Goal: Communication & Community: Connect with others

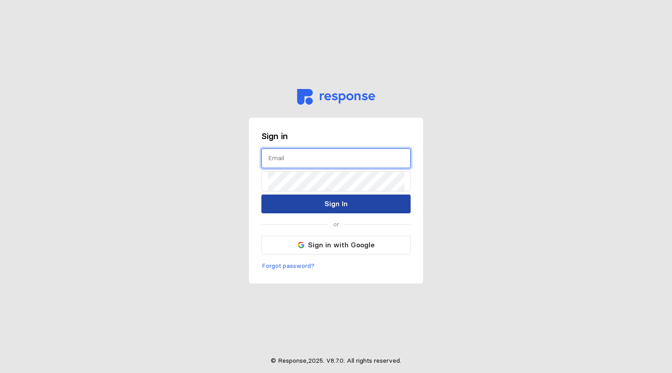
type input "[EMAIL_ADDRESS][PERSON_NAME][DOMAIN_NAME]"
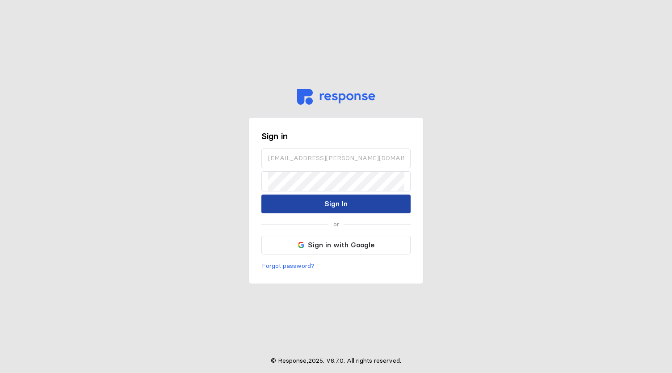
click at [380, 196] on button "Sign In" at bounding box center [335, 203] width 149 height 19
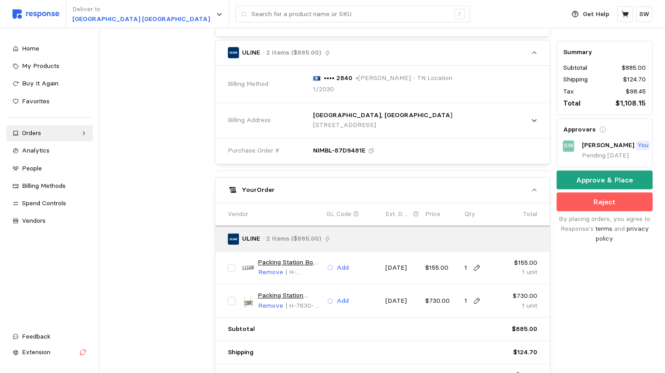
scroll to position [251, 0]
click at [580, 180] on p "Approve & Place" at bounding box center [604, 179] width 57 height 11
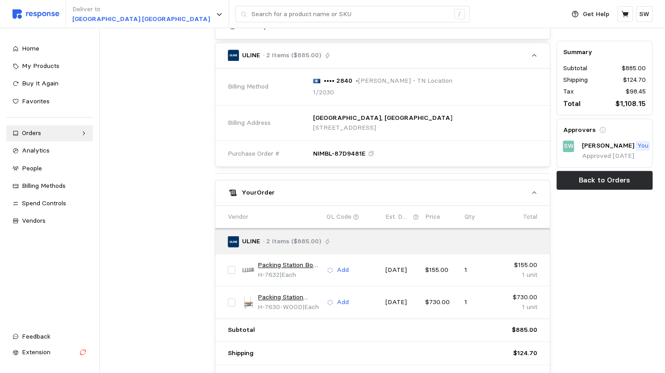
scroll to position [0, 0]
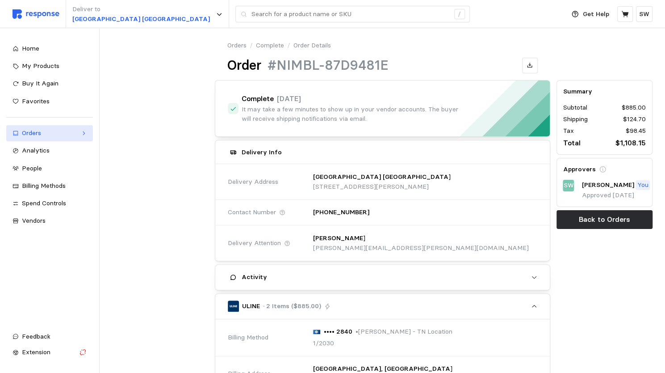
click at [80, 135] on link "Orders" at bounding box center [49, 133] width 87 height 16
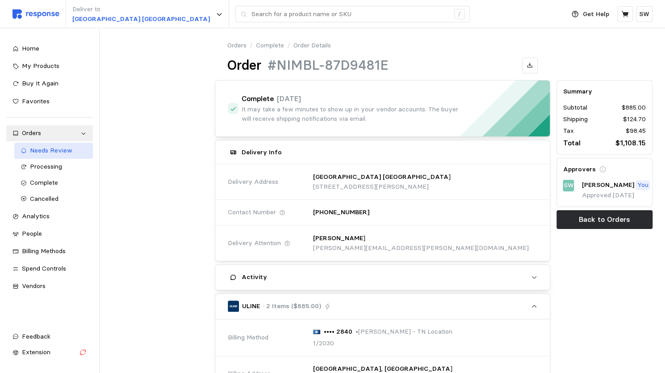
click at [62, 154] on span "Needs Review" at bounding box center [51, 150] width 42 height 8
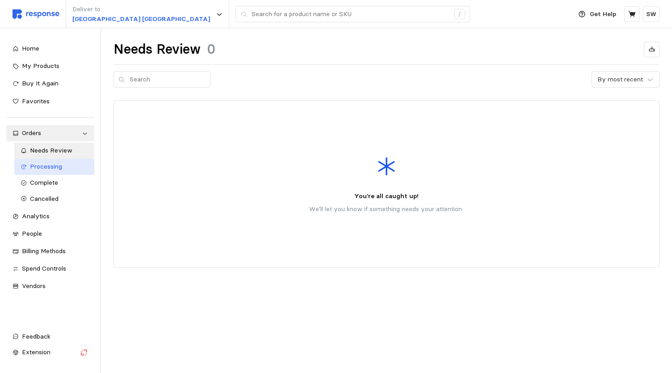
click at [77, 166] on div "Processing" at bounding box center [59, 167] width 58 height 10
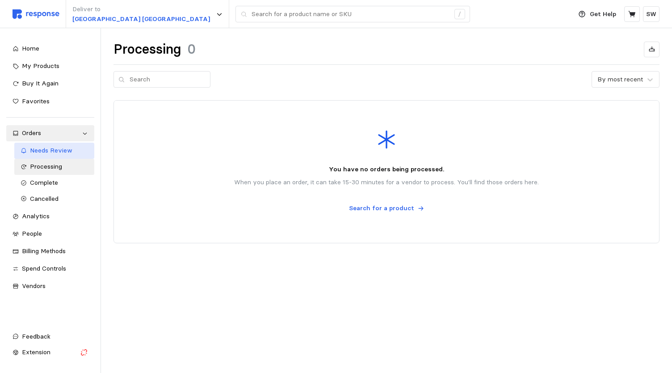
click at [64, 154] on span "Needs Review" at bounding box center [51, 150] width 42 height 8
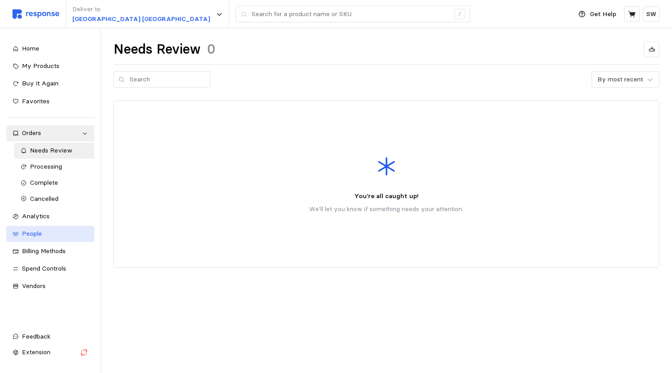
click at [26, 238] on link "People" at bounding box center [50, 234] width 88 height 16
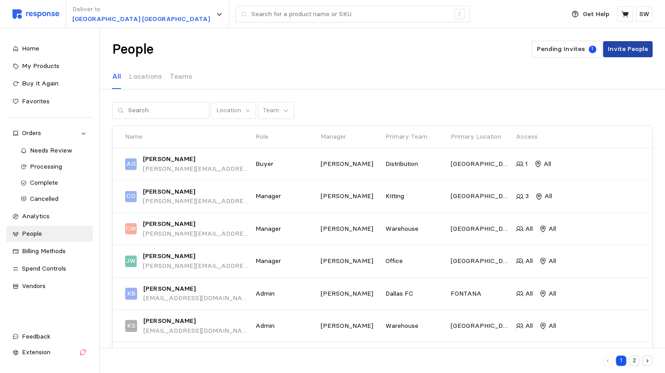
click at [623, 53] on p "Invite People" at bounding box center [628, 49] width 40 height 10
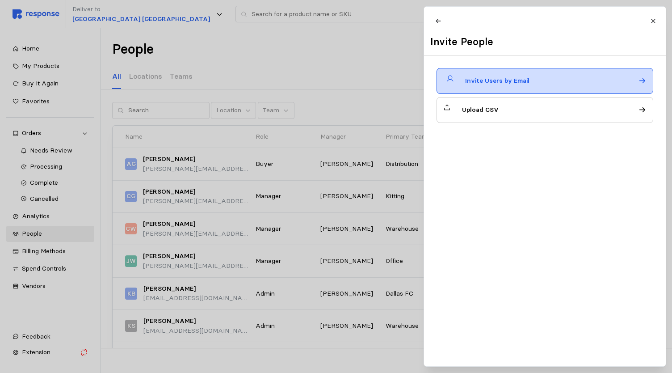
click at [518, 86] on p "Invite Users by Email" at bounding box center [497, 81] width 64 height 10
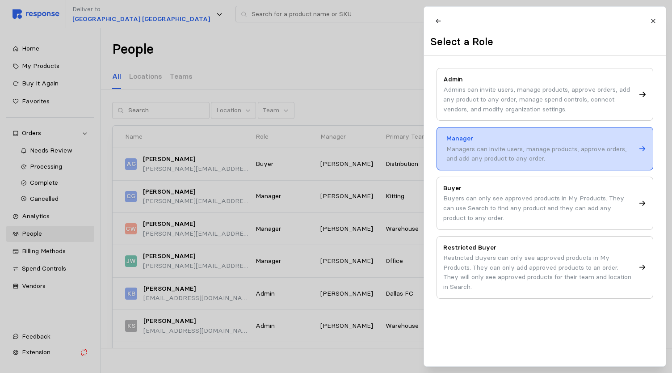
click at [496, 138] on div "Manager Managers can invite users, manage products, approve orders, and add any…" at bounding box center [545, 148] width 217 height 43
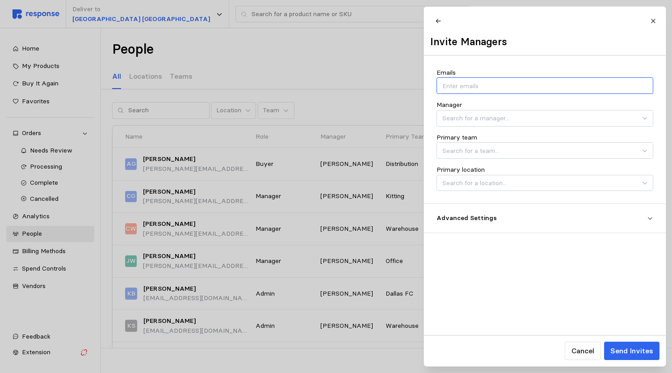
click at [460, 91] on input "Emails" at bounding box center [544, 86] width 205 height 10
type input "[PERSON_NAME]"
click at [490, 89] on button "button" at bounding box center [495, 86] width 11 height 10
click at [456, 88] on input "Emails" at bounding box center [544, 86] width 205 height 10
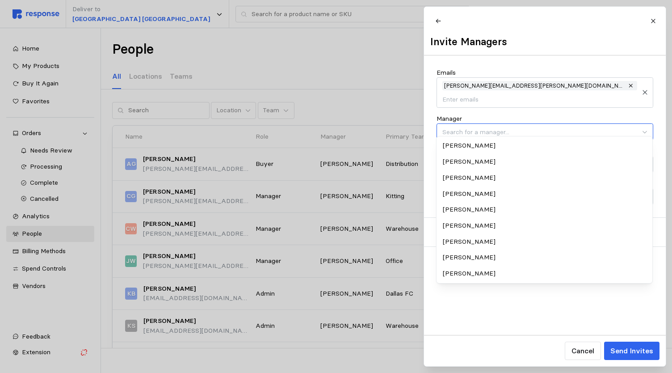
click at [494, 251] on div "[PERSON_NAME]" at bounding box center [544, 257] width 213 height 16
type input "[PERSON_NAME]"
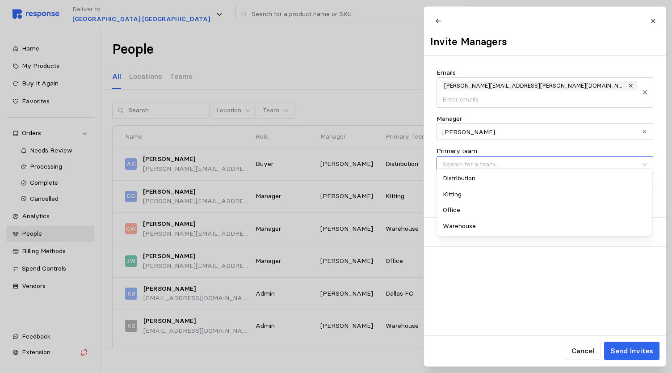
click at [481, 159] on input "Primary team" at bounding box center [545, 164] width 217 height 17
click at [472, 176] on div "Distribution" at bounding box center [544, 178] width 213 height 16
type input "Distribution"
click at [504, 156] on input "Distribution" at bounding box center [545, 164] width 217 height 17
click at [487, 177] on div "Distribution" at bounding box center [544, 178] width 213 height 16
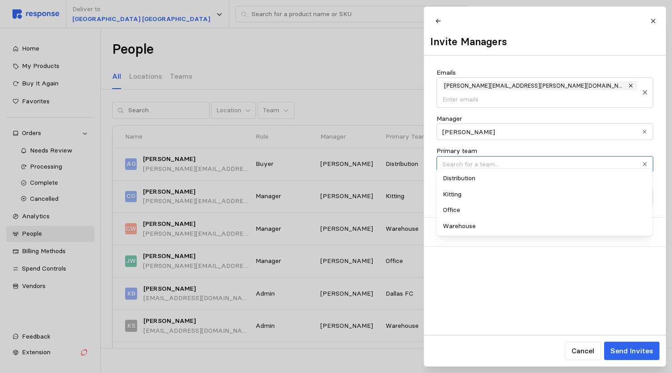
type input "Distribution"
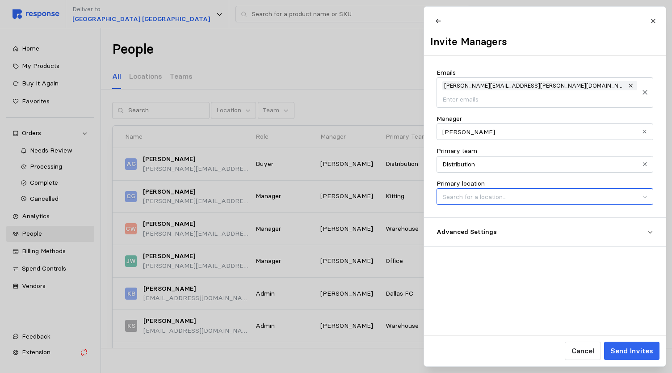
click at [491, 188] on input "Primary location" at bounding box center [545, 196] width 217 height 17
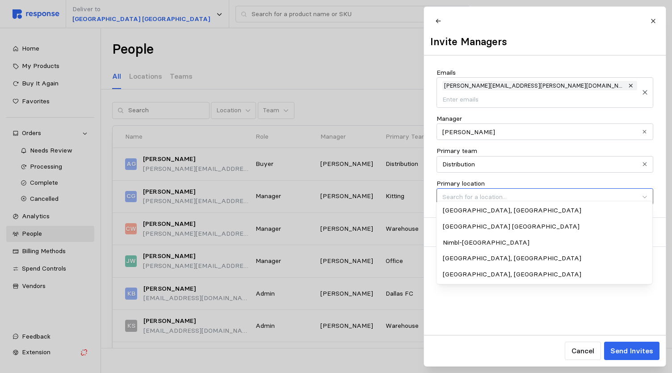
click at [484, 227] on div "[GEOGRAPHIC_DATA] [GEOGRAPHIC_DATA]" at bounding box center [544, 227] width 213 height 16
type input "[GEOGRAPHIC_DATA] [GEOGRAPHIC_DATA]"
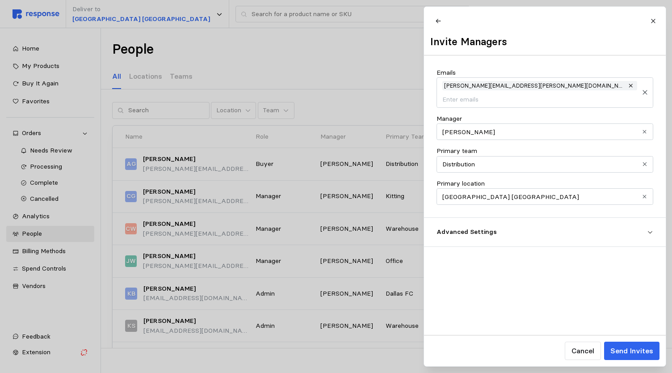
click at [550, 231] on span "Advanced Settings" at bounding box center [542, 232] width 210 height 16
click at [625, 345] on button "Send Invites" at bounding box center [631, 350] width 55 height 18
